Goal: Task Accomplishment & Management: Use online tool/utility

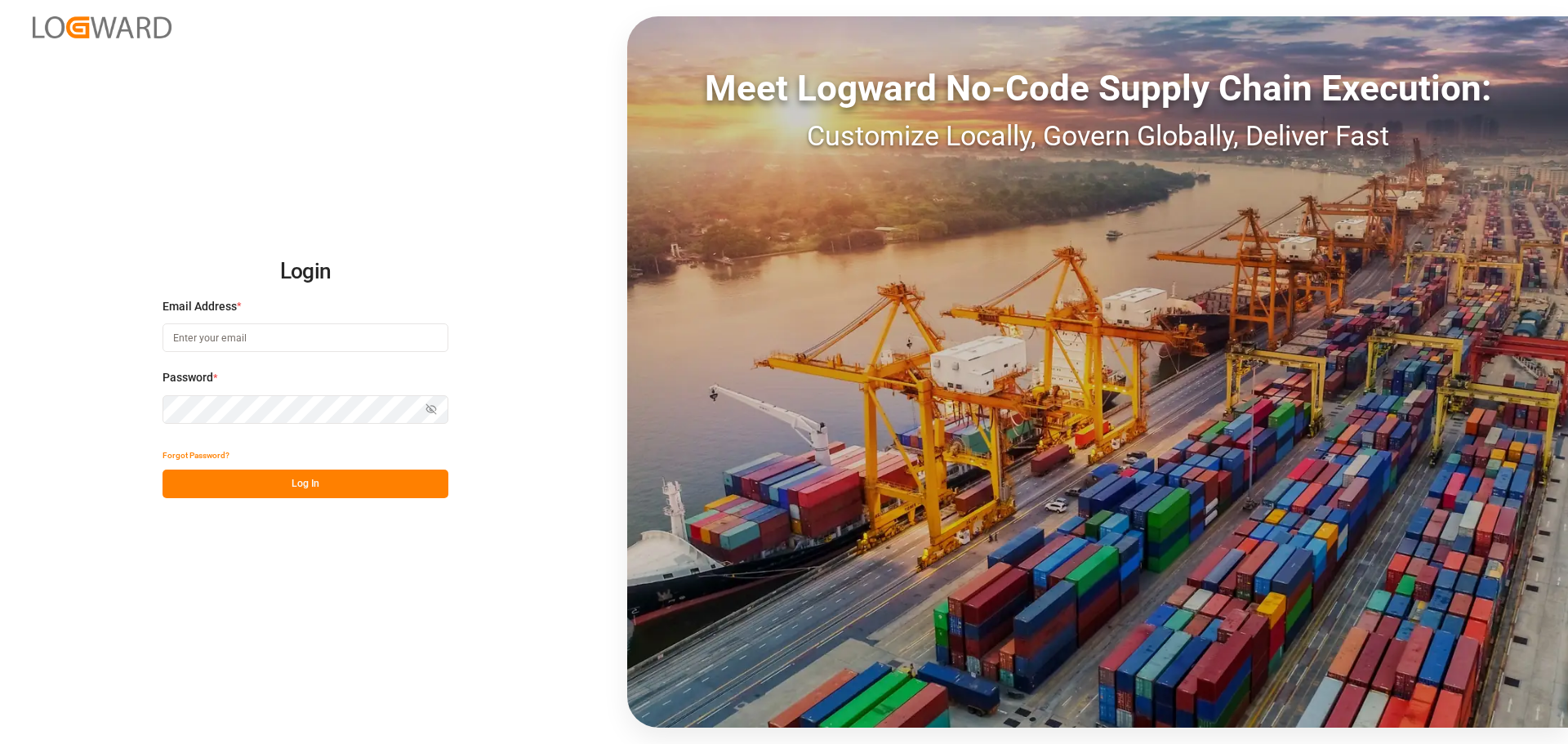
click at [272, 333] on input at bounding box center [305, 337] width 286 height 29
type input "[PERSON_NAME][EMAIL_ADDRESS][PERSON_NAME][DOMAIN_NAME]"
click at [348, 477] on button "Log In" at bounding box center [305, 484] width 286 height 29
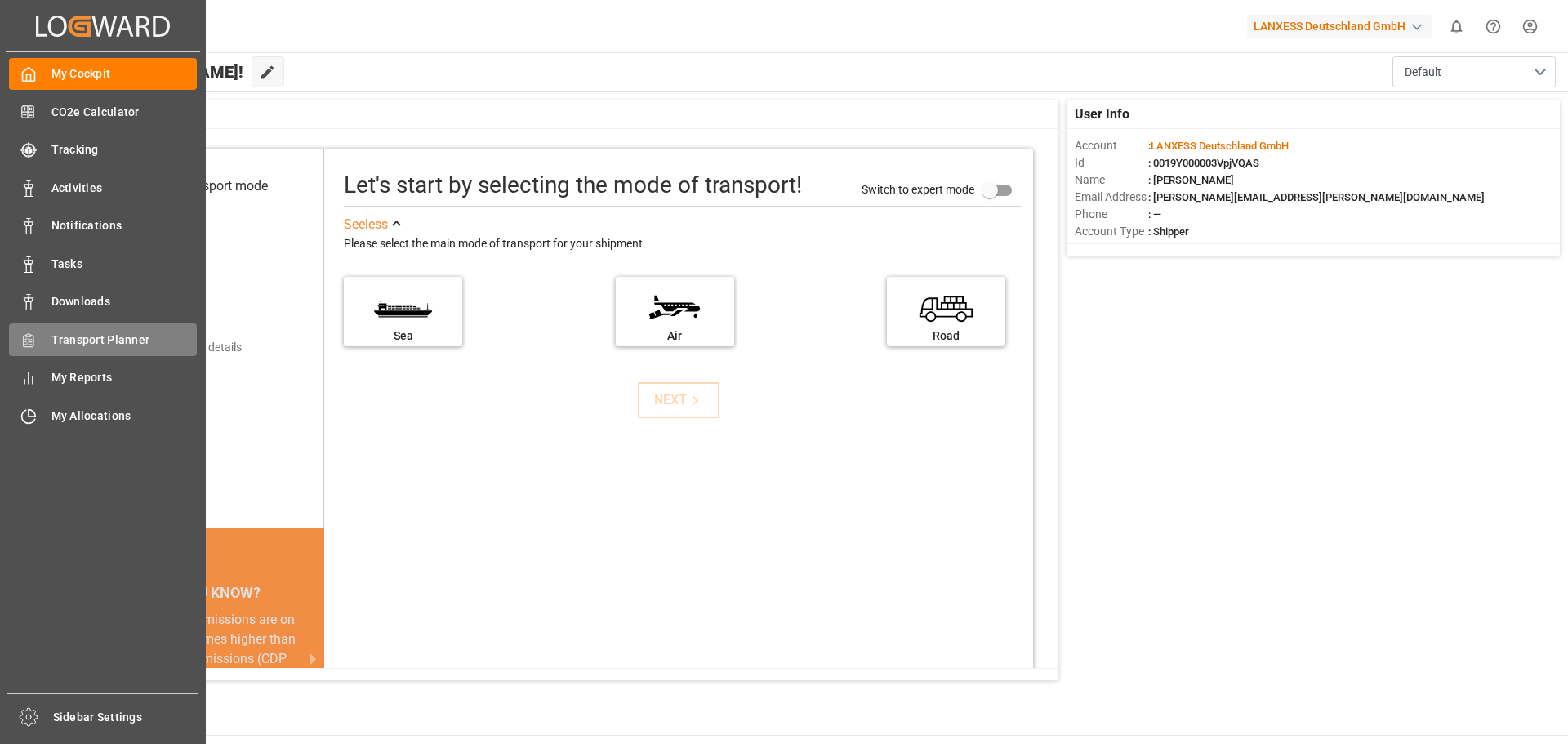
click at [85, 338] on span "Transport Planner" at bounding box center [124, 340] width 147 height 17
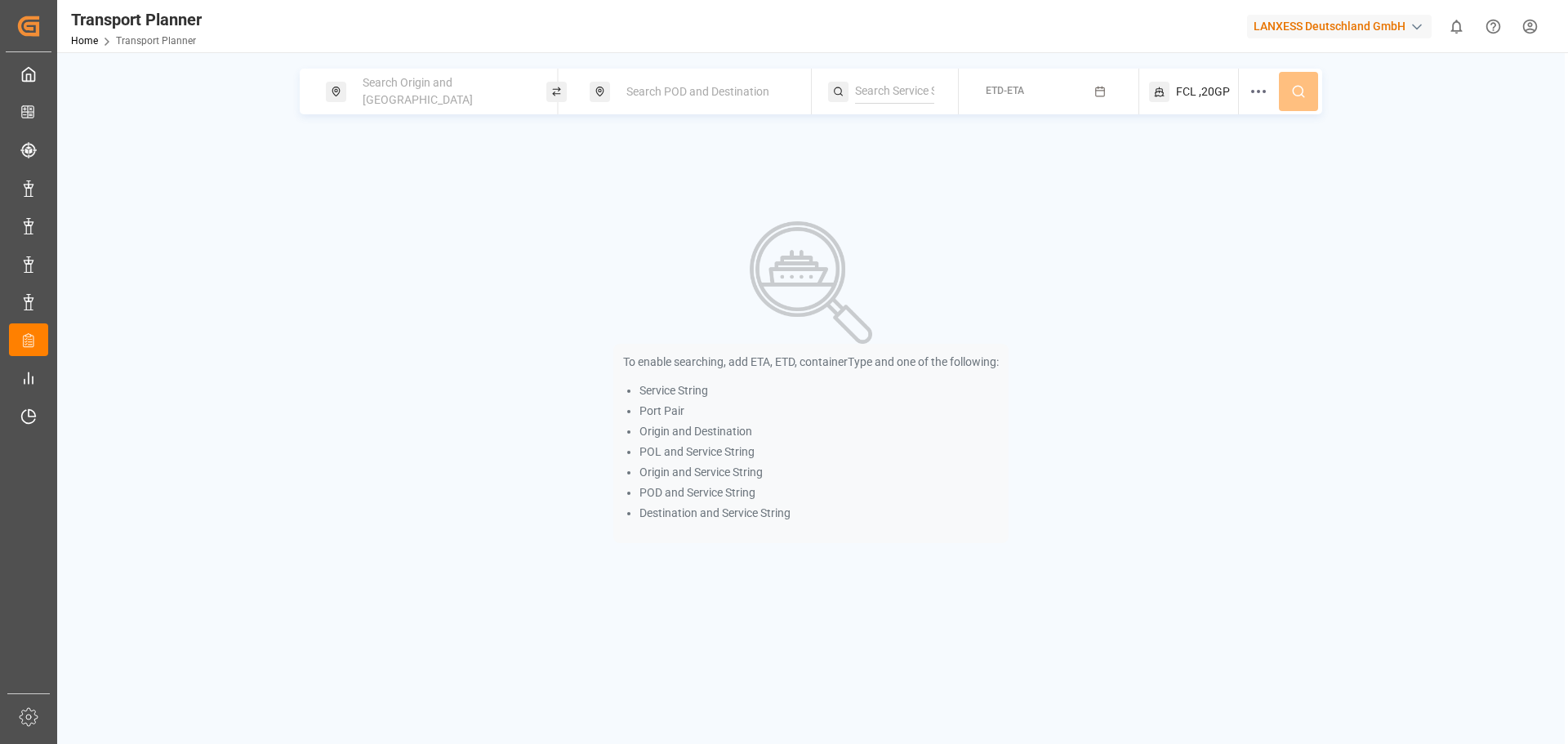
click at [395, 96] on span "Search Origin and [GEOGRAPHIC_DATA]" at bounding box center [417, 91] width 110 height 30
click at [374, 210] on input at bounding box center [427, 222] width 164 height 24
click at [395, 195] on div at bounding box center [441, 206] width 192 height 77
click at [391, 210] on input at bounding box center [427, 222] width 164 height 24
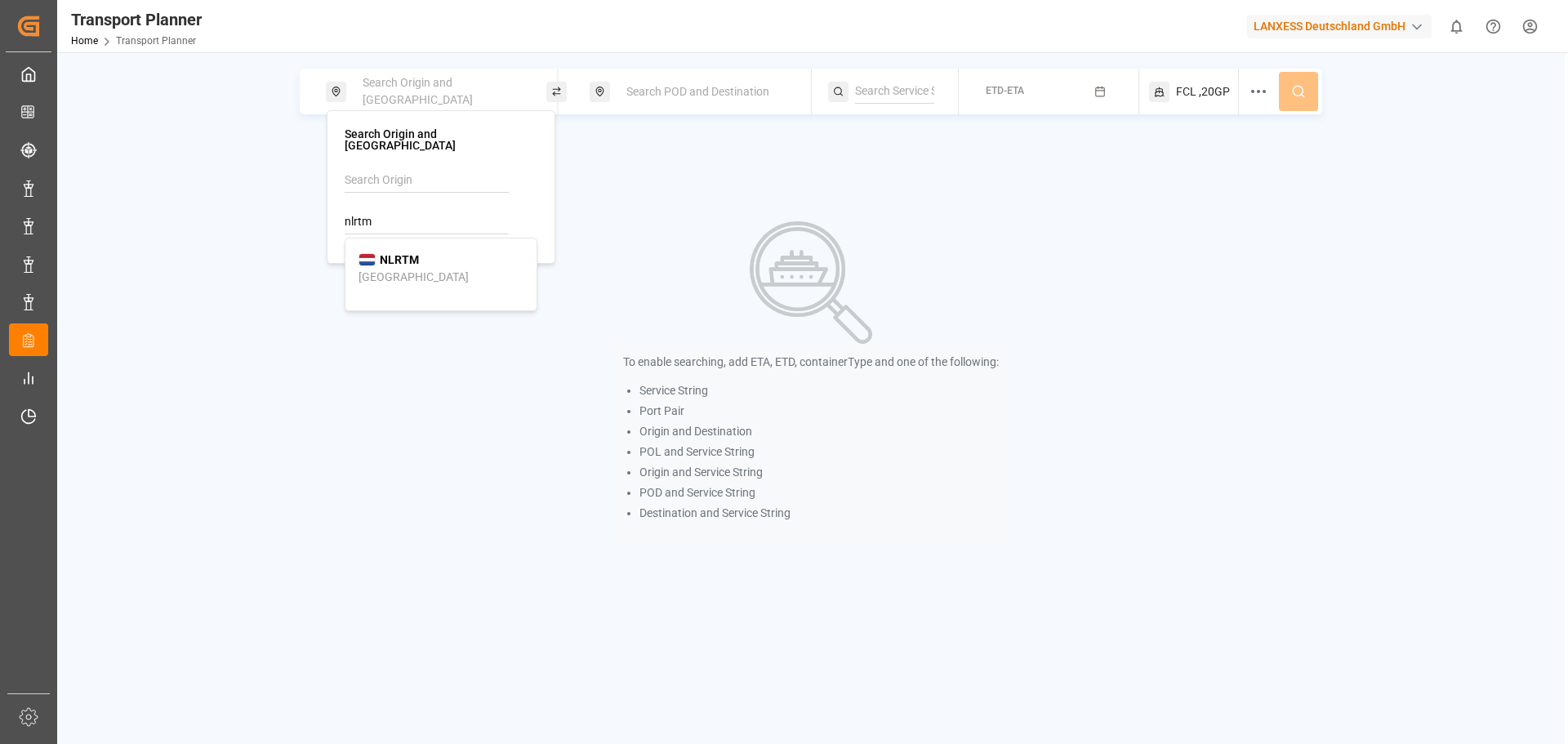
click at [434, 262] on div "NLRTM [GEOGRAPHIC_DATA]" at bounding box center [441, 268] width 165 height 35
type input "NLRTM"
click at [517, 218] on icon at bounding box center [515, 223] width 11 height 11
click at [448, 220] on input at bounding box center [427, 222] width 164 height 24
click at [381, 269] on div "[GEOGRAPHIC_DATA]" at bounding box center [414, 277] width 110 height 17
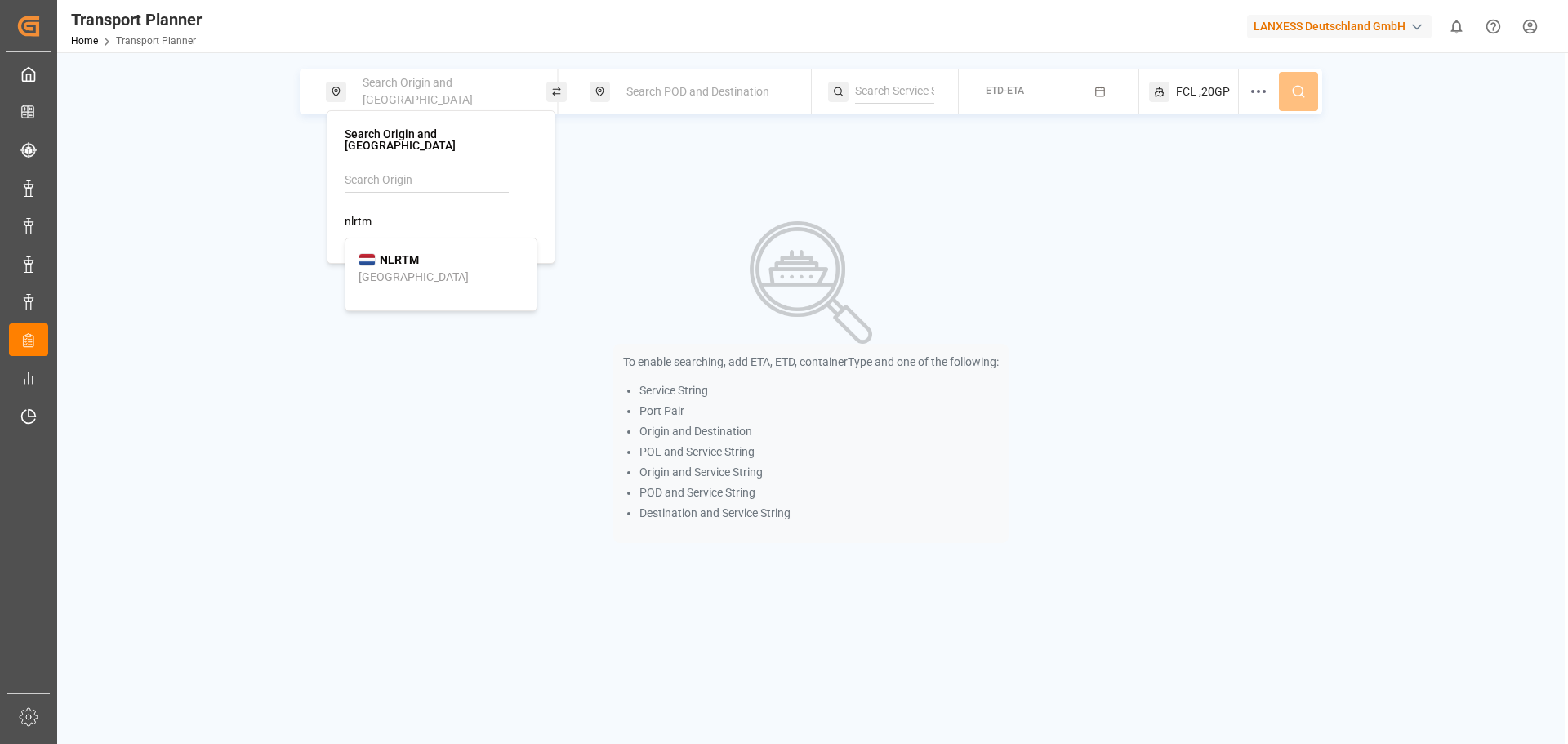
type input "NLRTM"
drag, startPoint x: 708, startPoint y: 80, endPoint x: 713, endPoint y: 91, distance: 12.1
click at [713, 90] on div "Search POD and Destination" at bounding box center [704, 91] width 177 height 30
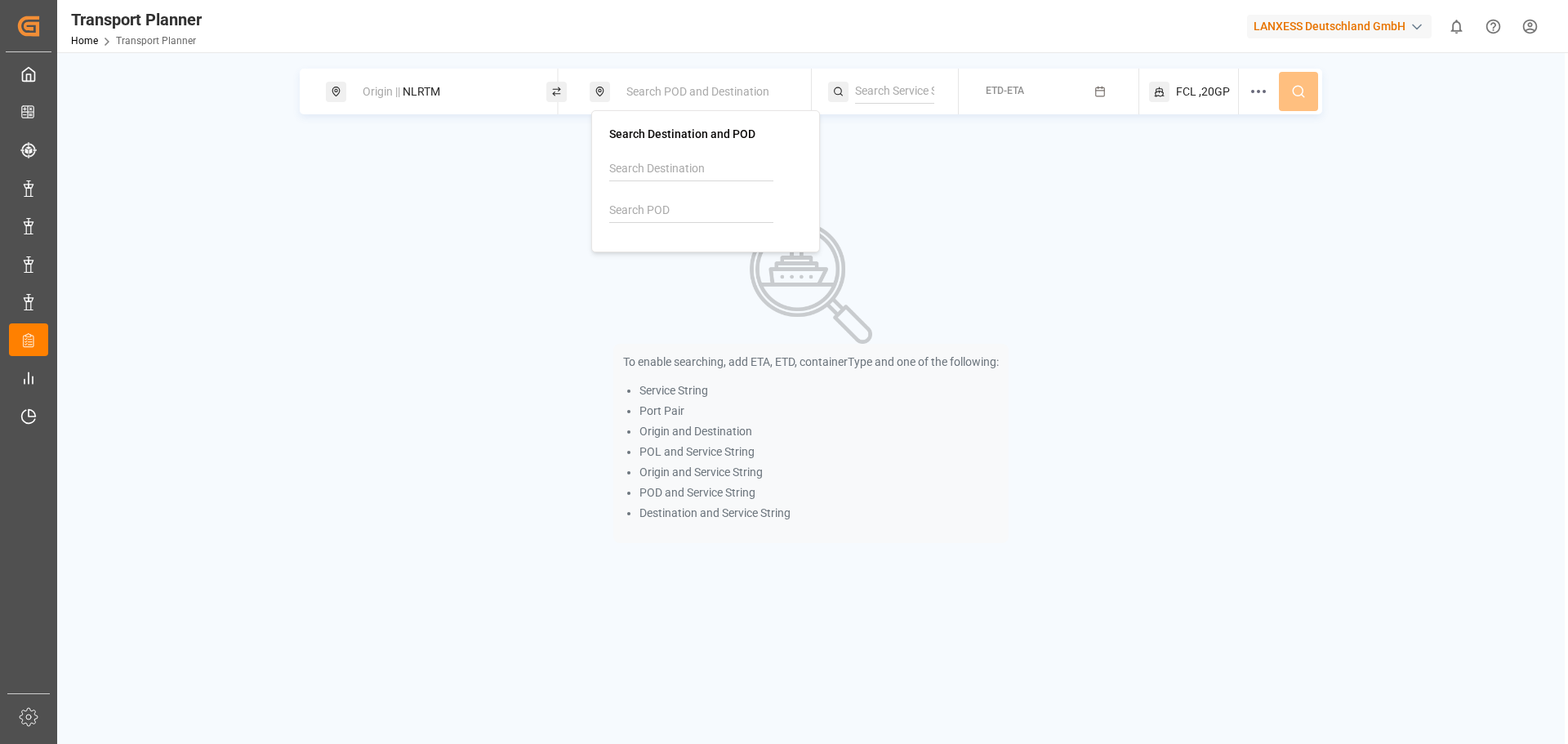
click at [668, 217] on input at bounding box center [691, 211] width 164 height 24
click at [703, 269] on div "[PERSON_NAME] ([PERSON_NAME])" at bounding box center [705, 274] width 165 height 35
type input "INNSA"
drag, startPoint x: 1090, startPoint y: 86, endPoint x: 1082, endPoint y: 94, distance: 11.3
click at [1089, 86] on button "ETD-ETA" at bounding box center [1048, 91] width 160 height 32
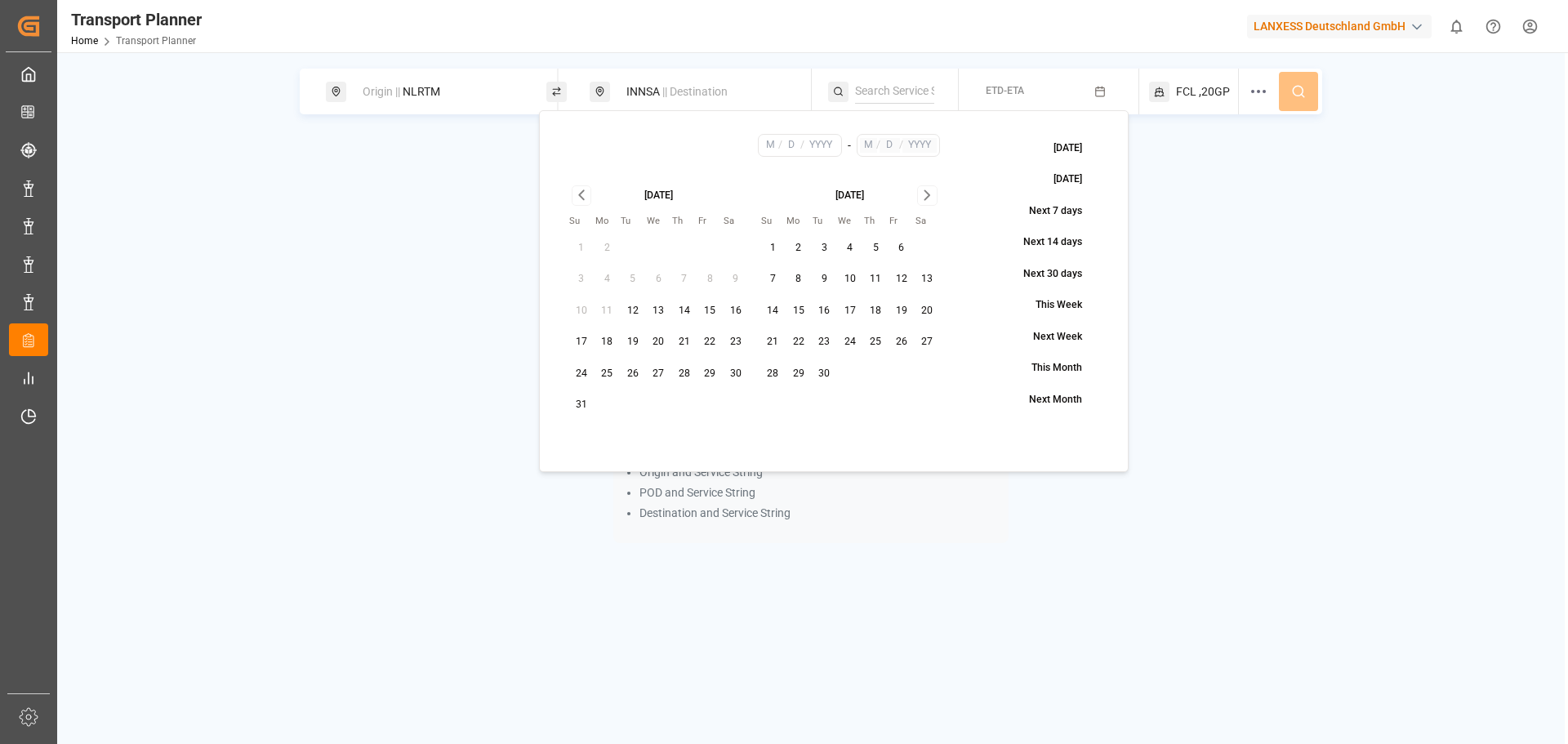
click at [863, 251] on button "5" at bounding box center [876, 248] width 26 height 26
type input "9"
type input "5"
type input "2025"
click at [930, 186] on div "[DATE] Su Mo Tu We Th Fr Sa 1 2 3 4 5 6 7 8 9 10 11 12 13 14 15 16 17 18 19 20 …" at bounding box center [754, 302] width 394 height 256
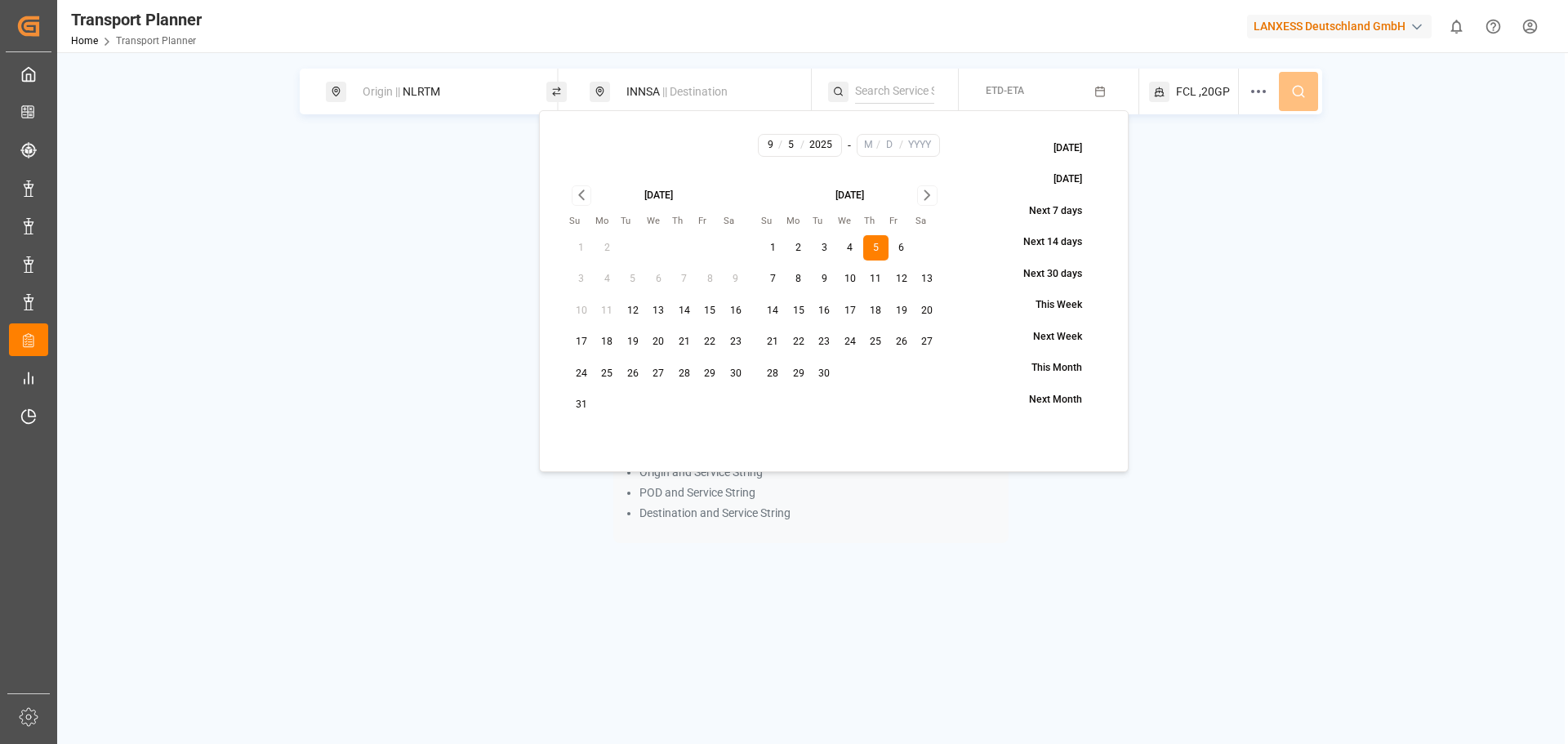
click at [930, 190] on icon "Go to next month" at bounding box center [927, 195] width 19 height 20
click at [766, 401] on button "30" at bounding box center [773, 405] width 26 height 26
type input "11"
type input "30"
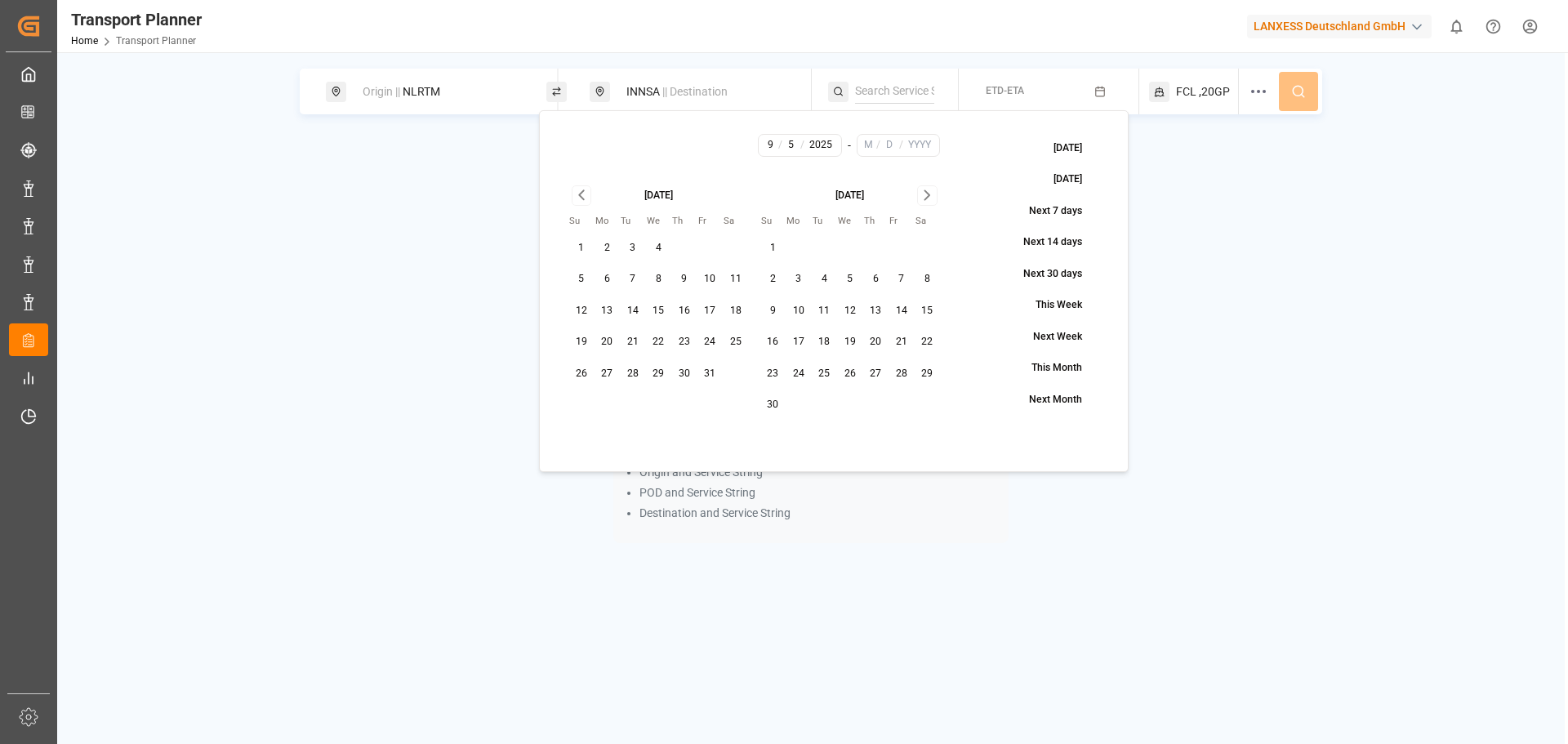
type input "2025"
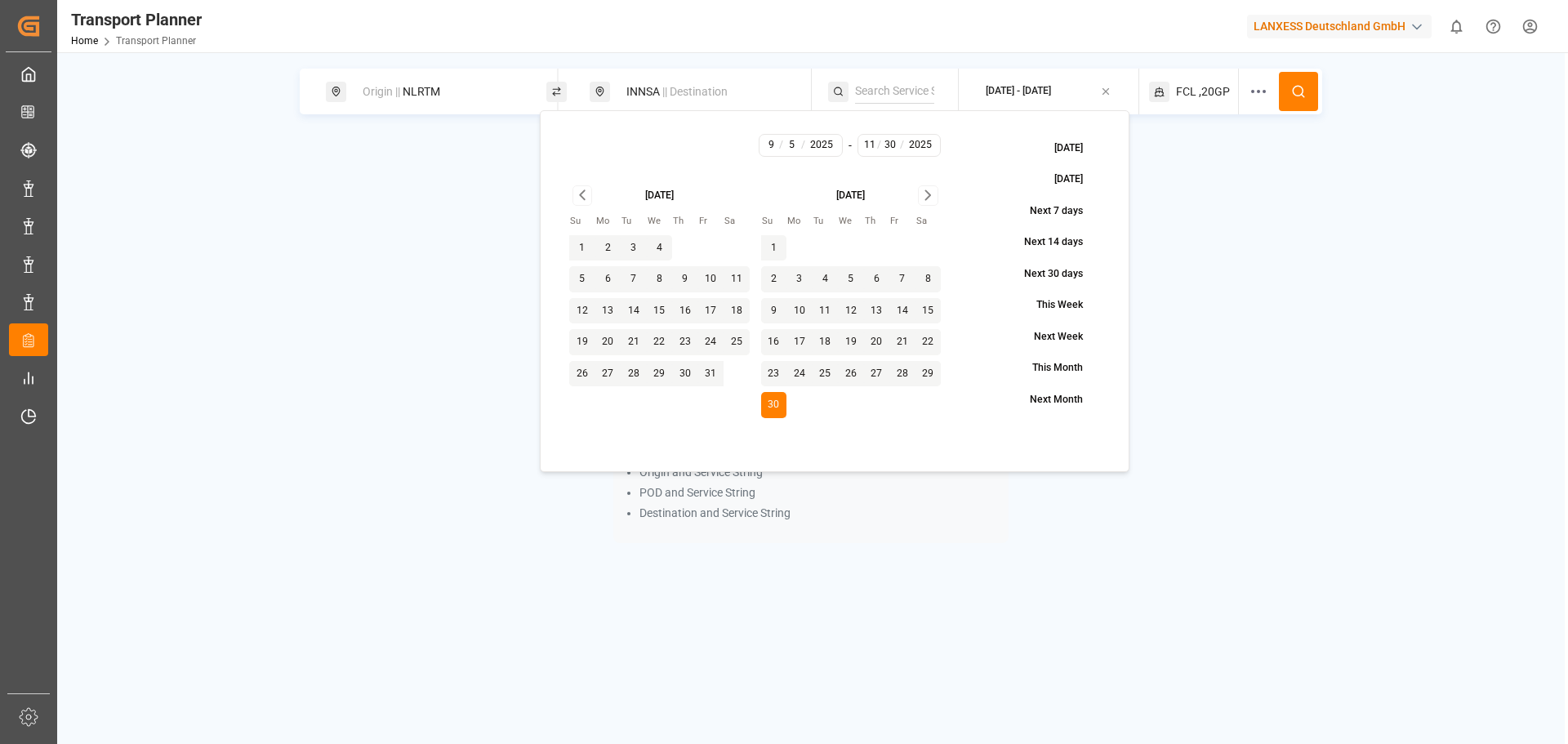
click at [1296, 95] on circle at bounding box center [1298, 91] width 9 height 9
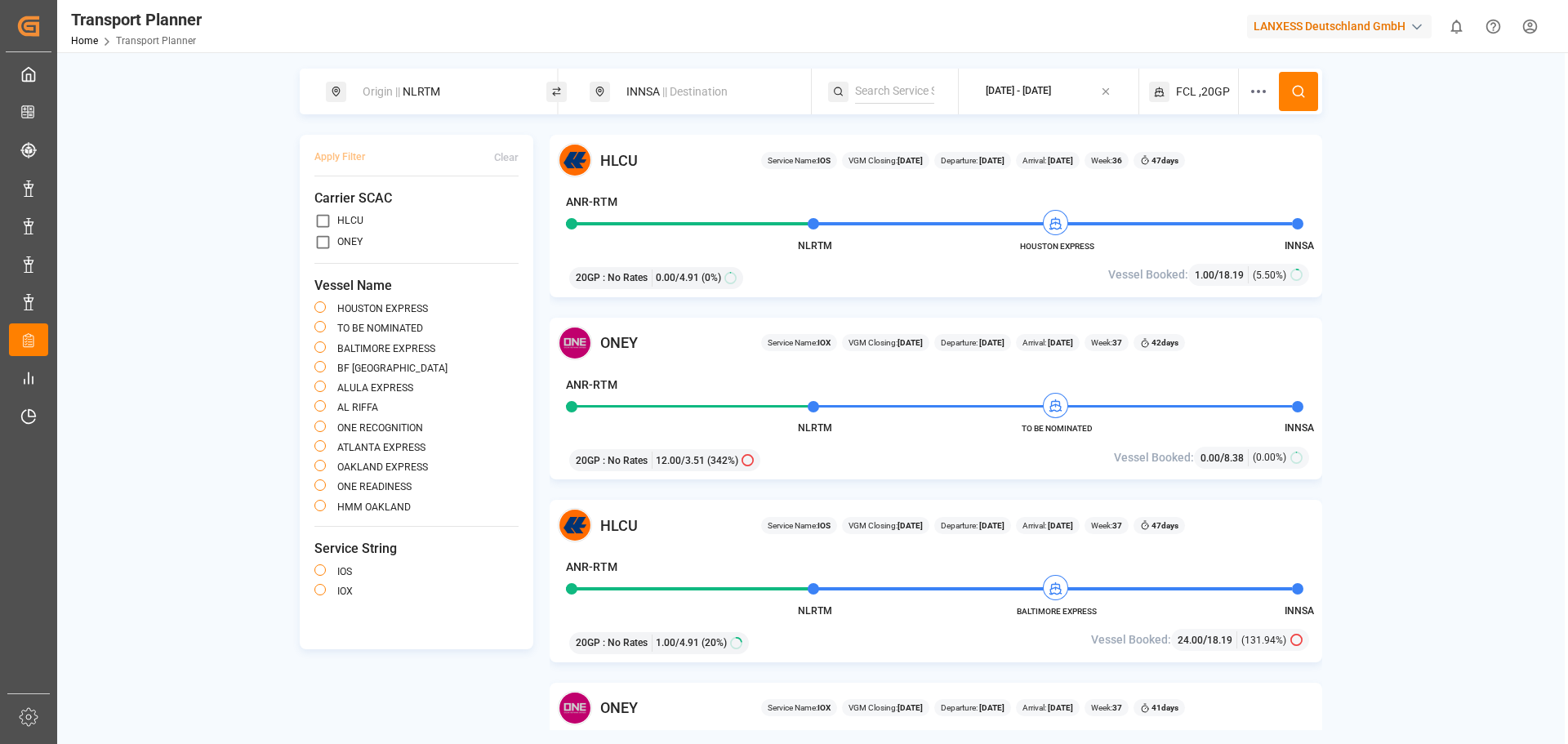
click at [648, 103] on div "INNSA || Destination" at bounding box center [704, 91] width 177 height 30
click at [476, 110] on div "Origin || NLRTM" at bounding box center [436, 91] width 220 height 46
click at [471, 105] on div "Origin || NLRTM" at bounding box center [441, 91] width 177 height 30
drag, startPoint x: 418, startPoint y: 224, endPoint x: 394, endPoint y: 209, distance: 28.3
click at [342, 219] on div "Search Origin and POL NLRTM" at bounding box center [441, 187] width 229 height 153
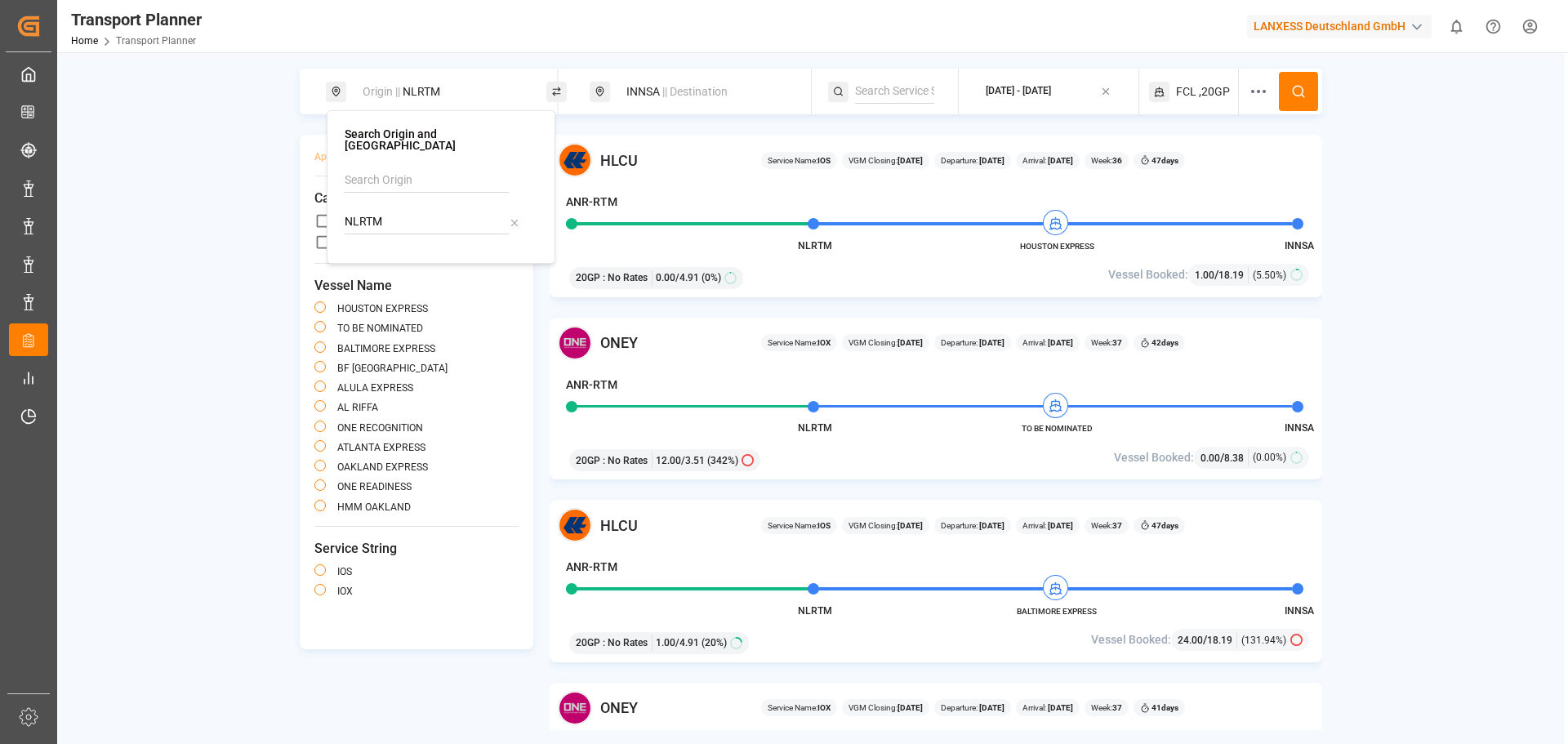
drag, startPoint x: 415, startPoint y: 196, endPoint x: 327, endPoint y: 201, distance: 88.1
click at [327, 201] on div "Search Origin and POL NLRTM" at bounding box center [441, 187] width 229 height 153
drag, startPoint x: 388, startPoint y: 206, endPoint x: 340, endPoint y: 208, distance: 48.0
click at [340, 208] on div "Search Origin and POL NLRTM" at bounding box center [441, 187] width 229 height 153
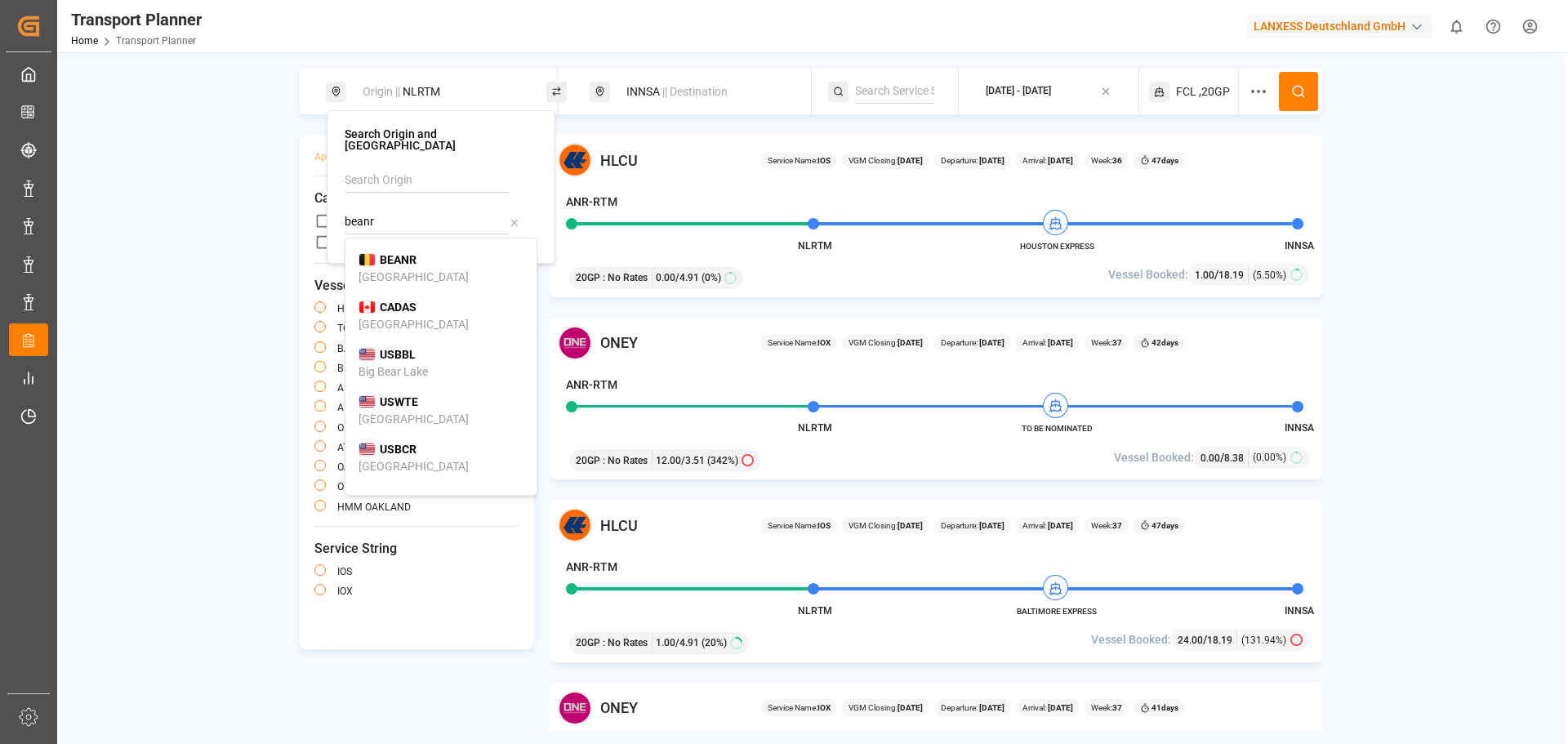
click at [400, 256] on span "BEANR" at bounding box center [398, 260] width 36 height 17
type input "BEANR"
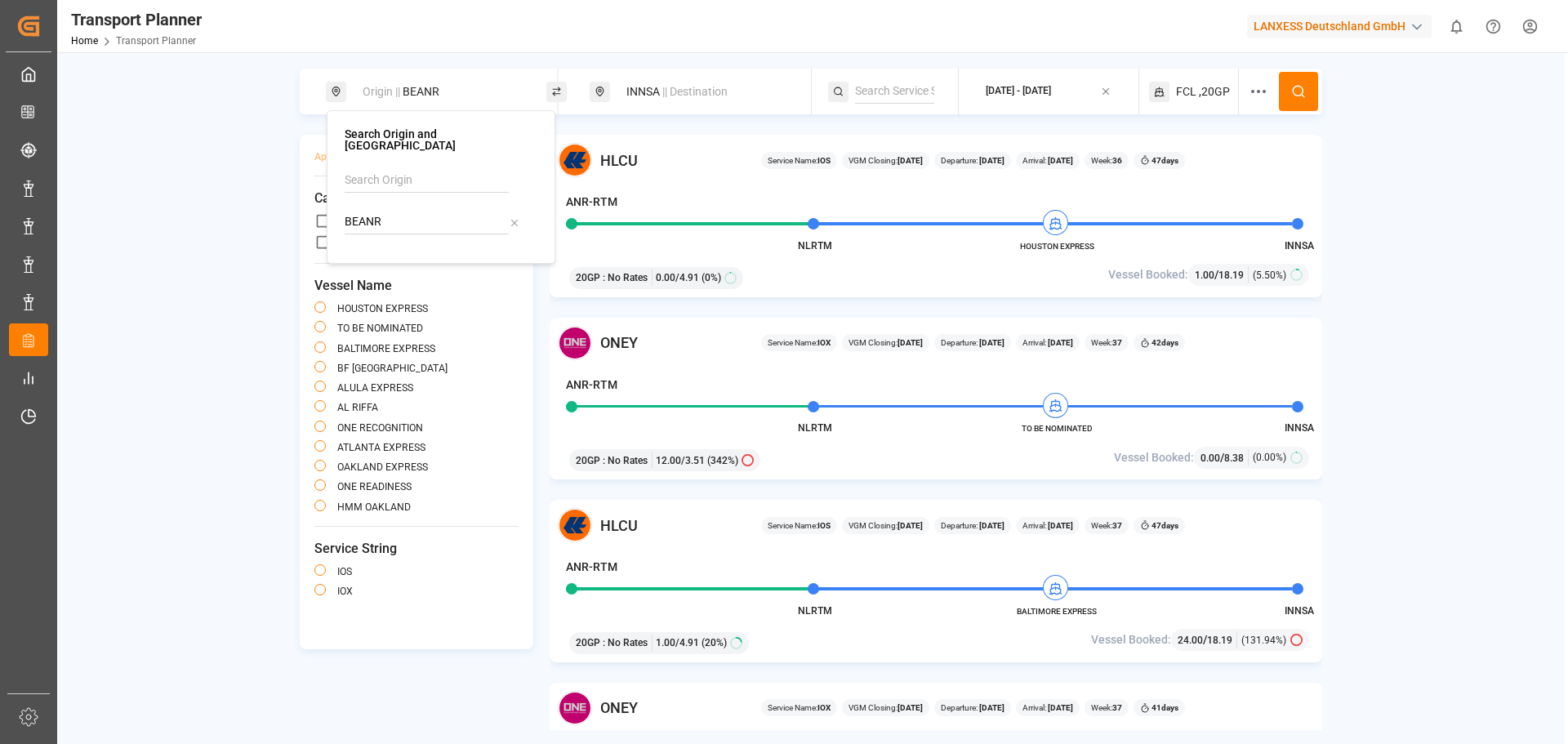
drag, startPoint x: 706, startPoint y: 86, endPoint x: 713, endPoint y: 92, distance: 9.2
click at [706, 87] on span "|| Destination" at bounding box center [695, 91] width 65 height 13
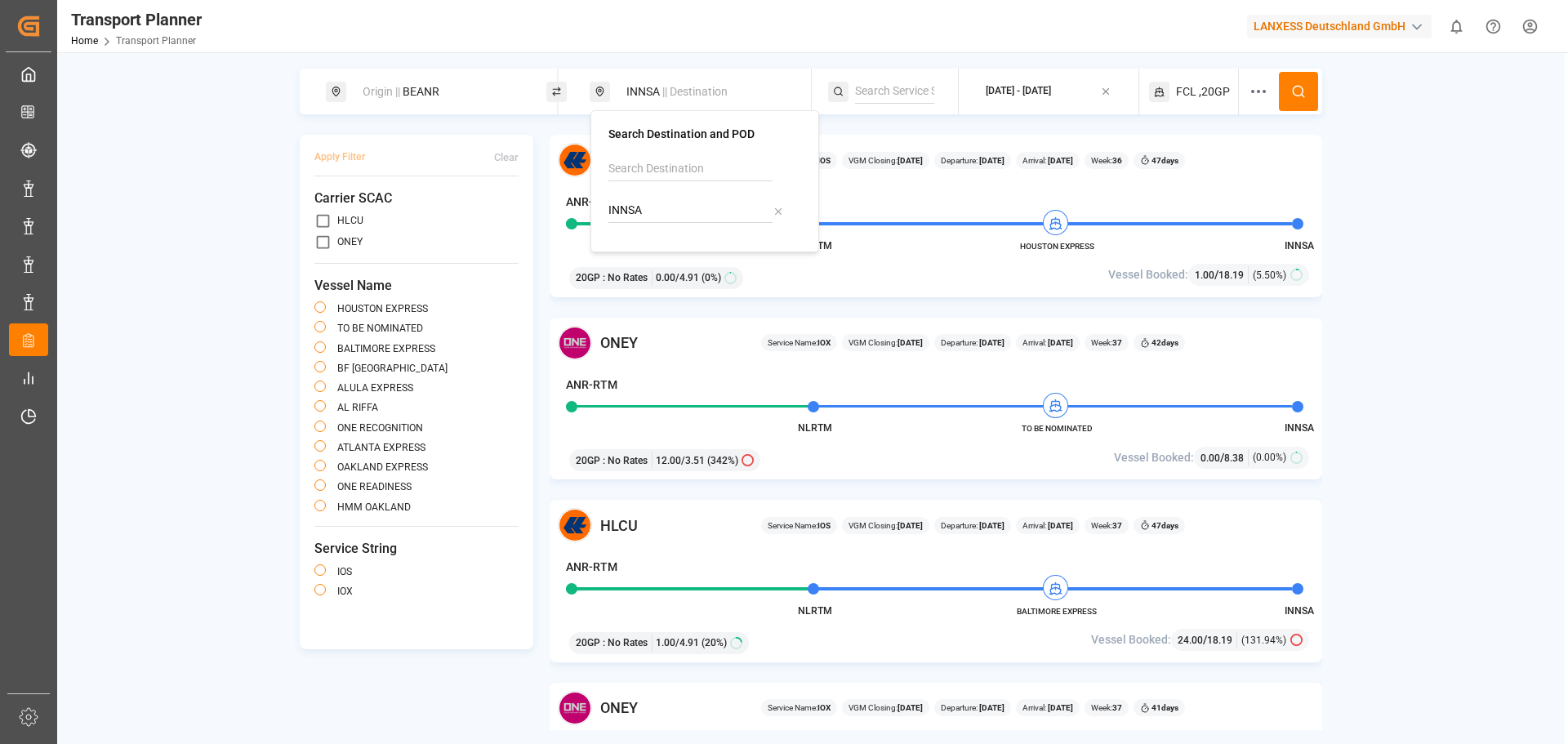
drag, startPoint x: 672, startPoint y: 208, endPoint x: 600, endPoint y: 202, distance: 72.2
click at [600, 205] on div "Search Destination and POD INNSA" at bounding box center [704, 181] width 229 height 142
click at [667, 260] on div "[GEOGRAPHIC_DATA], [GEOGRAPHIC_DATA]" at bounding box center [704, 274] width 165 height 35
type input "IDJKT"
drag, startPoint x: 1293, startPoint y: 89, endPoint x: 1345, endPoint y: 106, distance: 54.7
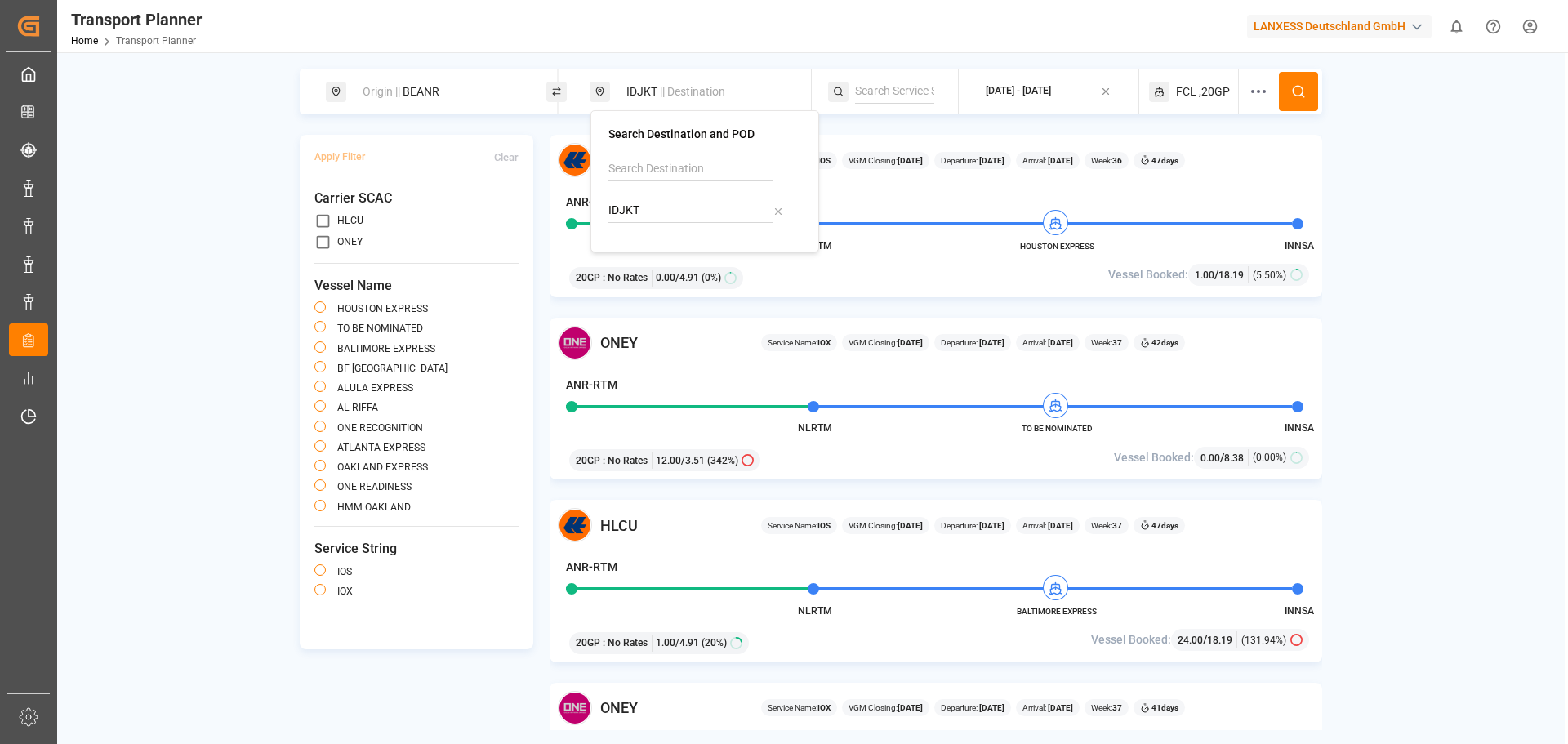
click at [1293, 88] on icon at bounding box center [1299, 91] width 15 height 15
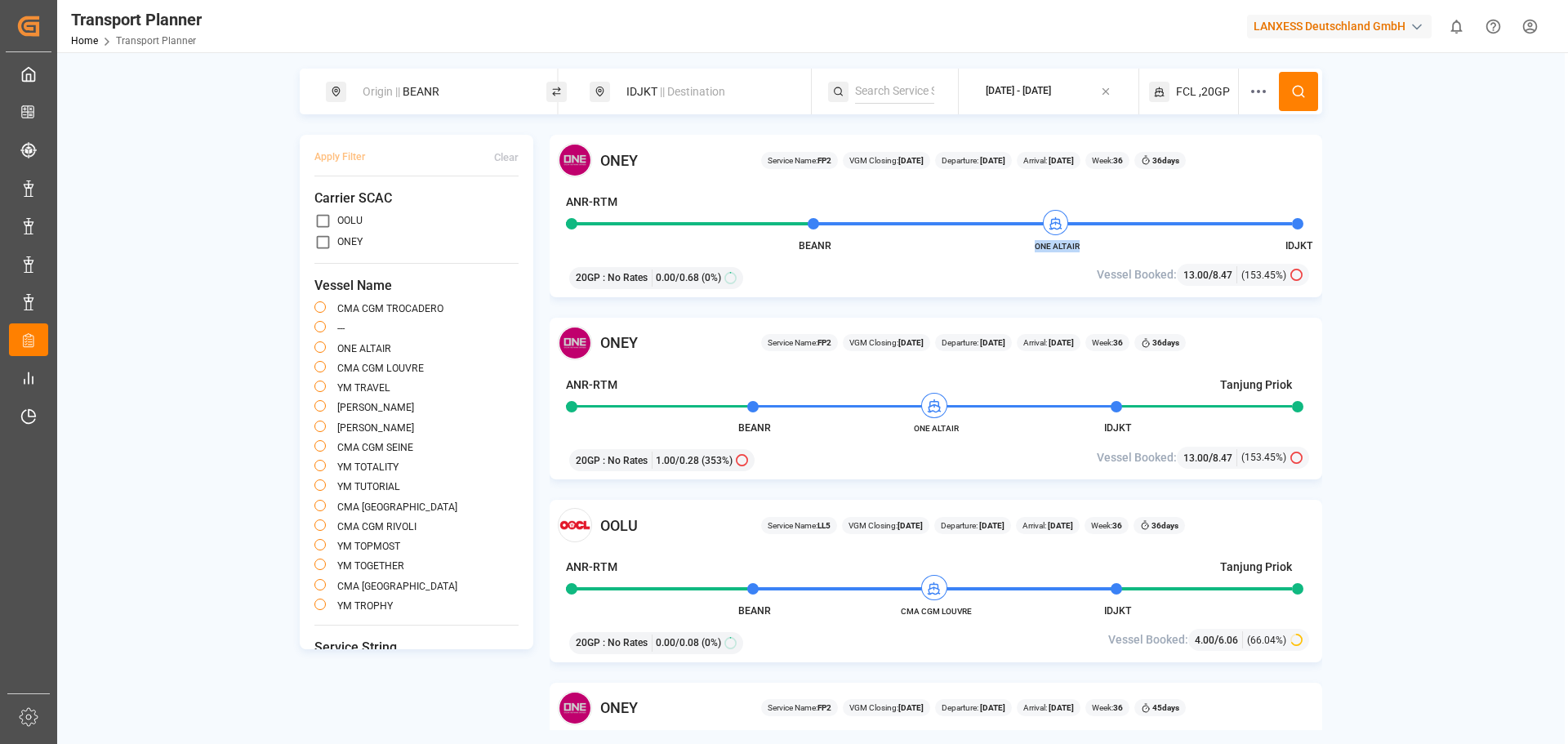
drag, startPoint x: 1085, startPoint y: 245, endPoint x: 1028, endPoint y: 247, distance: 57.0
click at [1028, 247] on span "ONE ALTAIR" at bounding box center [1057, 246] width 90 height 12
copy span "ONE ALTAIR"
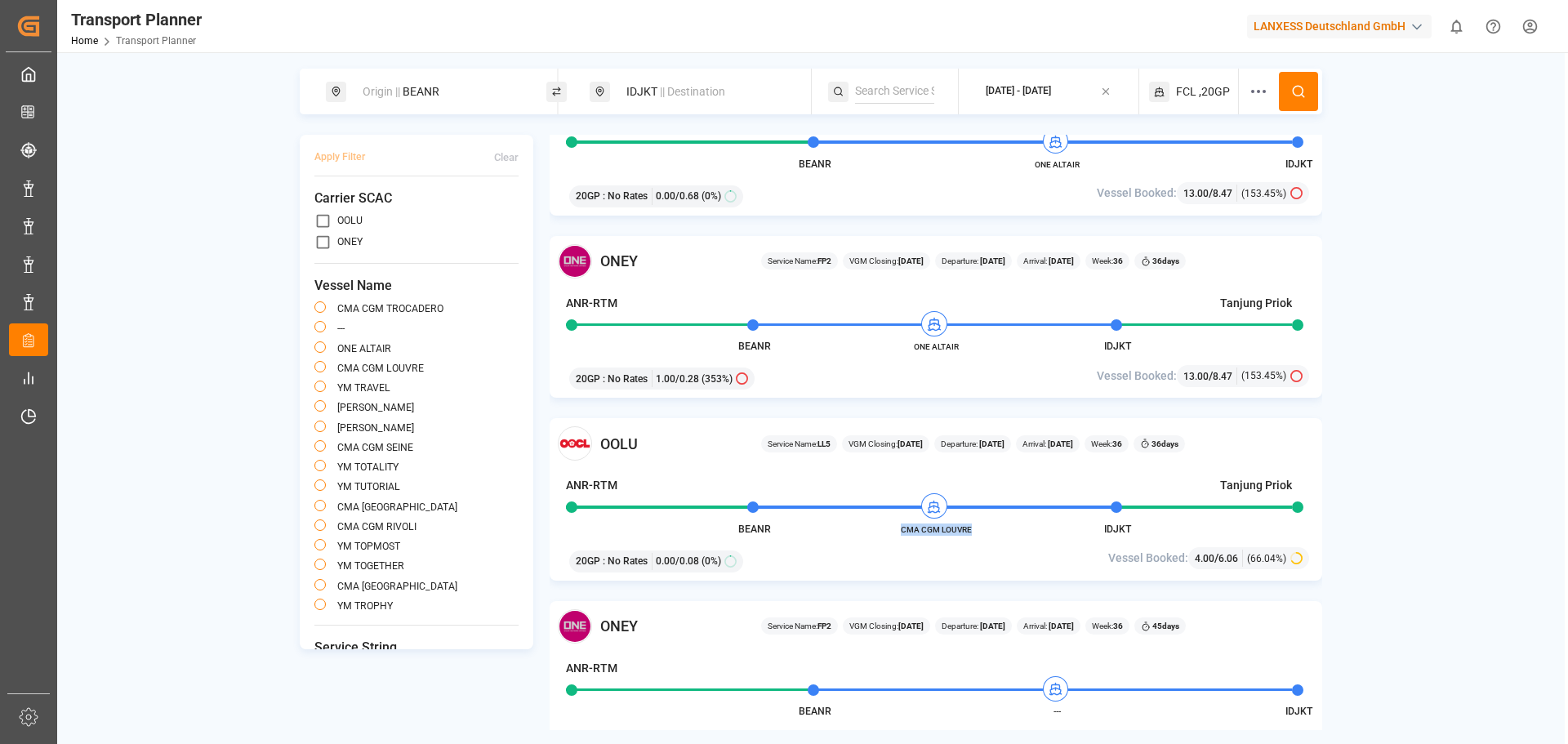
drag, startPoint x: 976, startPoint y: 529, endPoint x: 901, endPoint y: 531, distance: 75.0
click at [901, 531] on span "CMA CGM LOUVRE" at bounding box center [936, 529] width 90 height 12
copy span "CMA CGM LOUVRE"
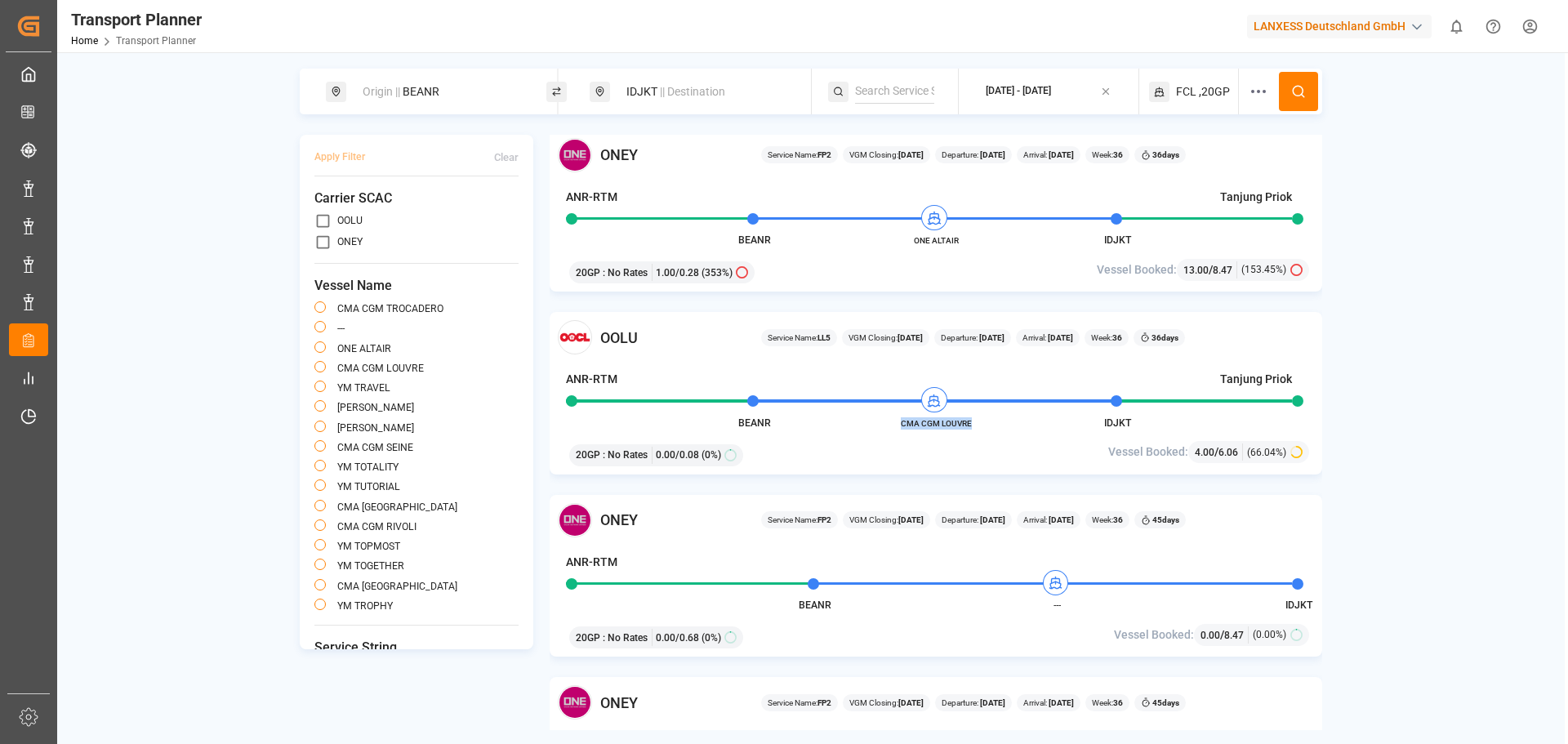
scroll to position [163, 0]
